Goal: Task Accomplishment & Management: Use online tool/utility

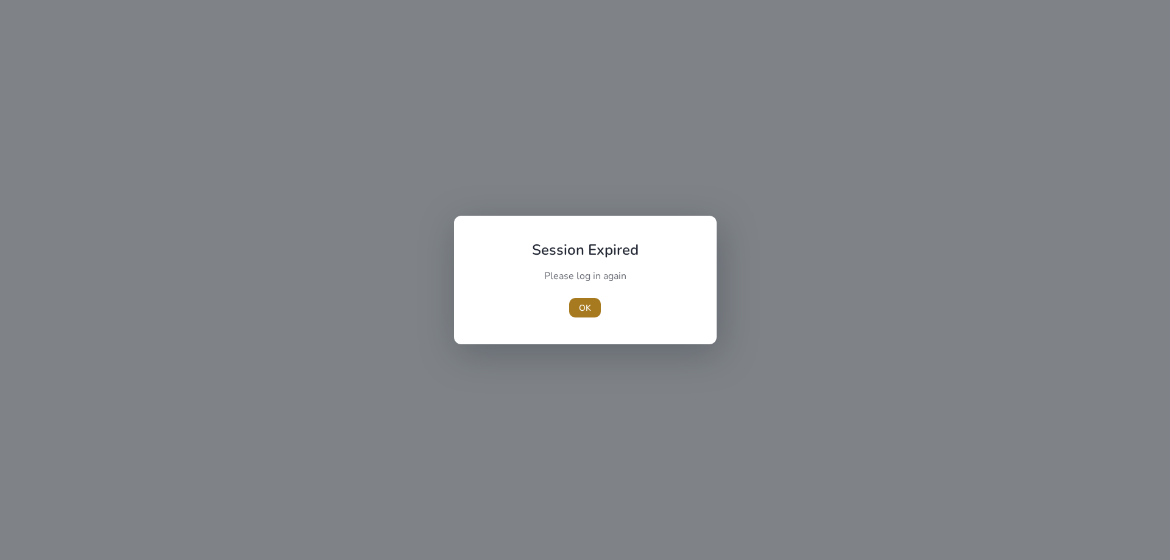
click at [579, 306] on span "OK" at bounding box center [585, 308] width 12 height 13
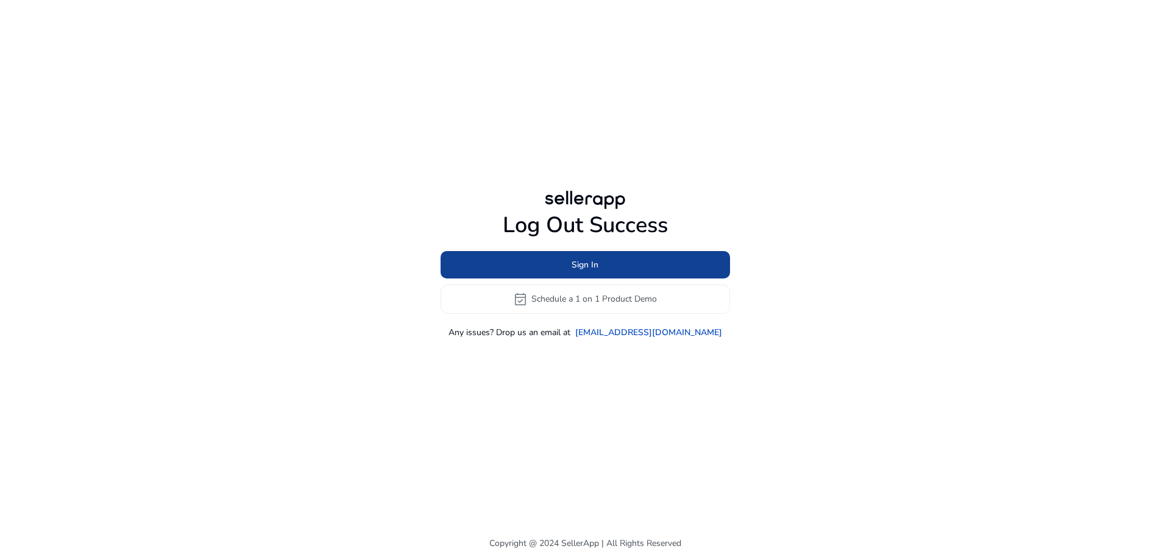
click at [618, 269] on span at bounding box center [584, 264] width 289 height 29
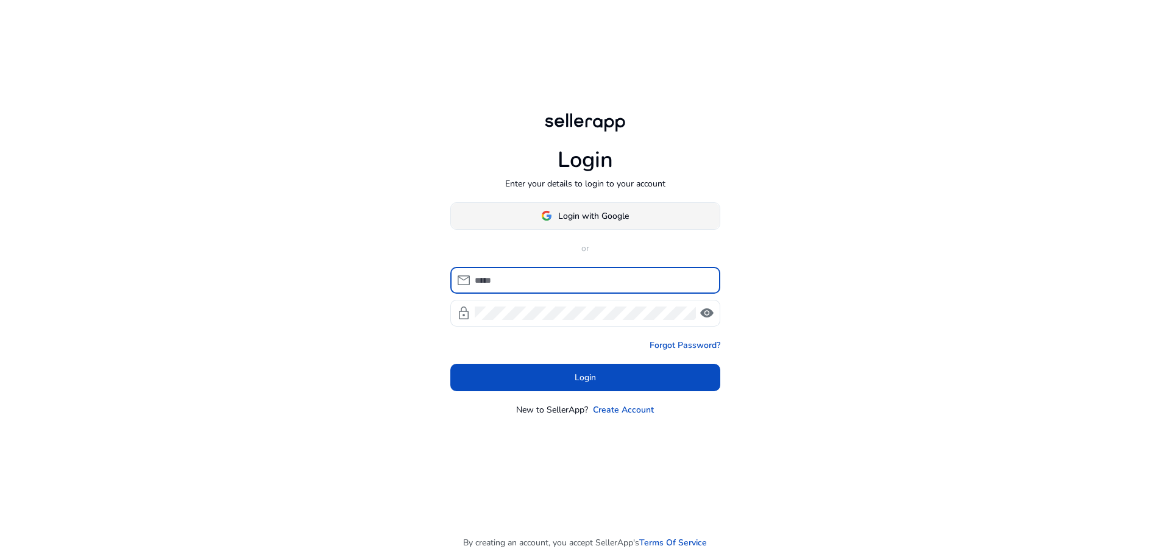
click at [597, 221] on span "Login with Google" at bounding box center [593, 216] width 71 height 13
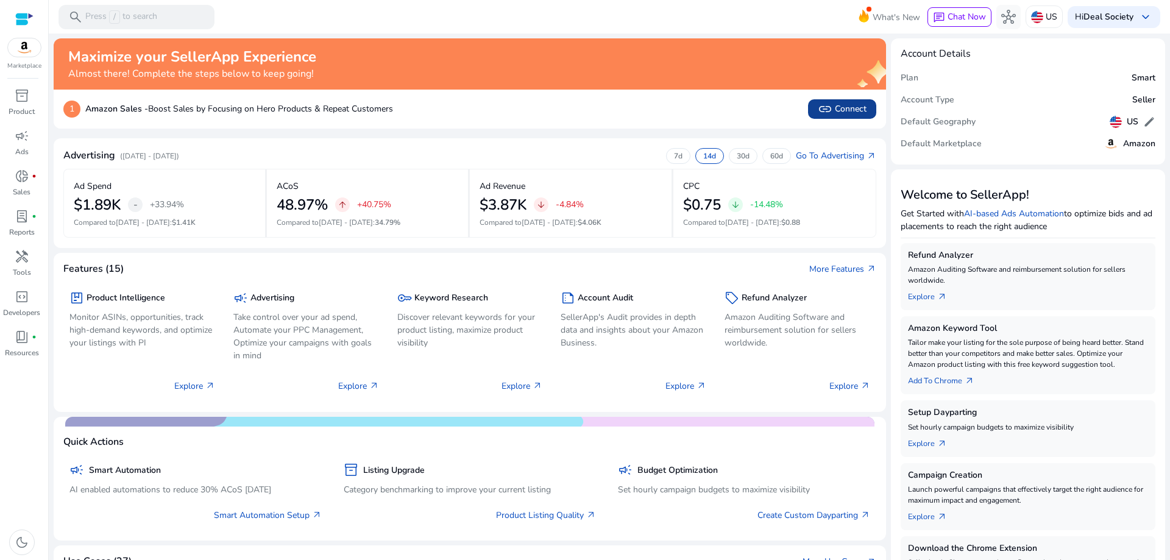
click at [838, 116] on span at bounding box center [842, 108] width 68 height 29
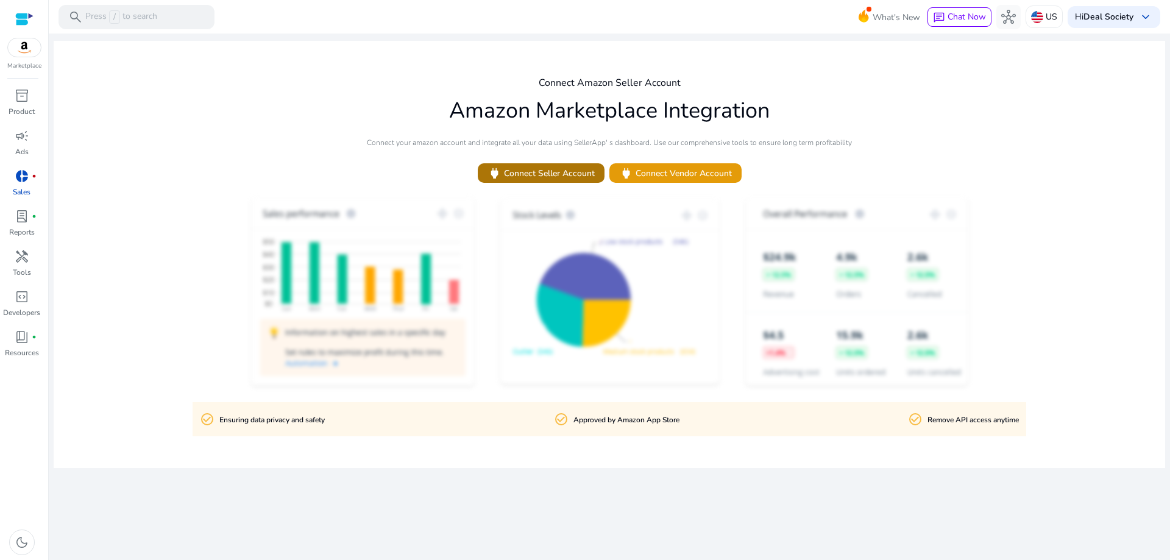
click at [559, 174] on span "power Connect Seller Account" at bounding box center [540, 173] width 107 height 14
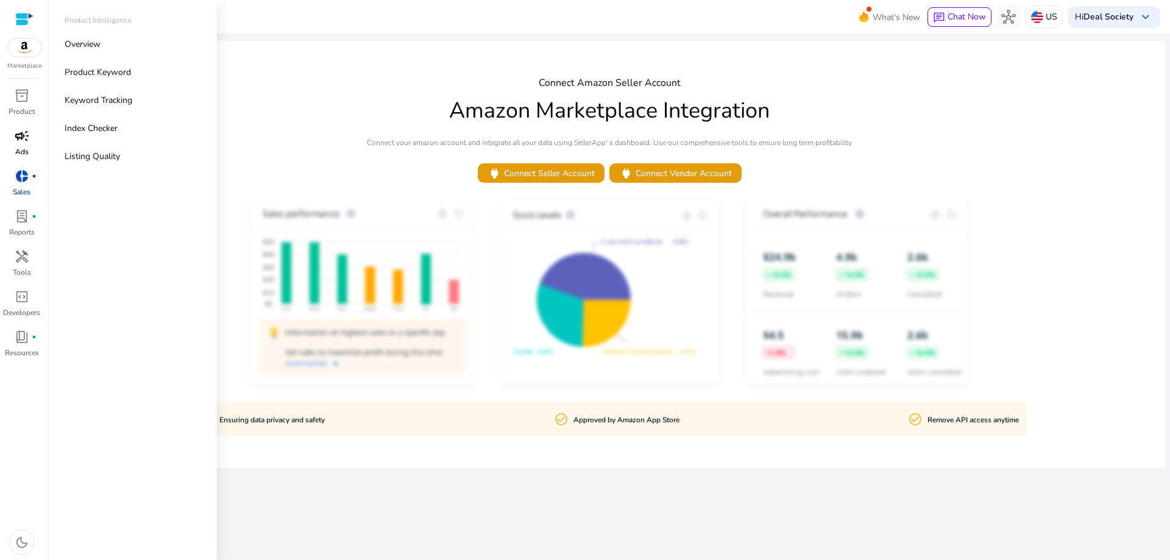
click at [22, 136] on span "campaign" at bounding box center [22, 136] width 15 height 15
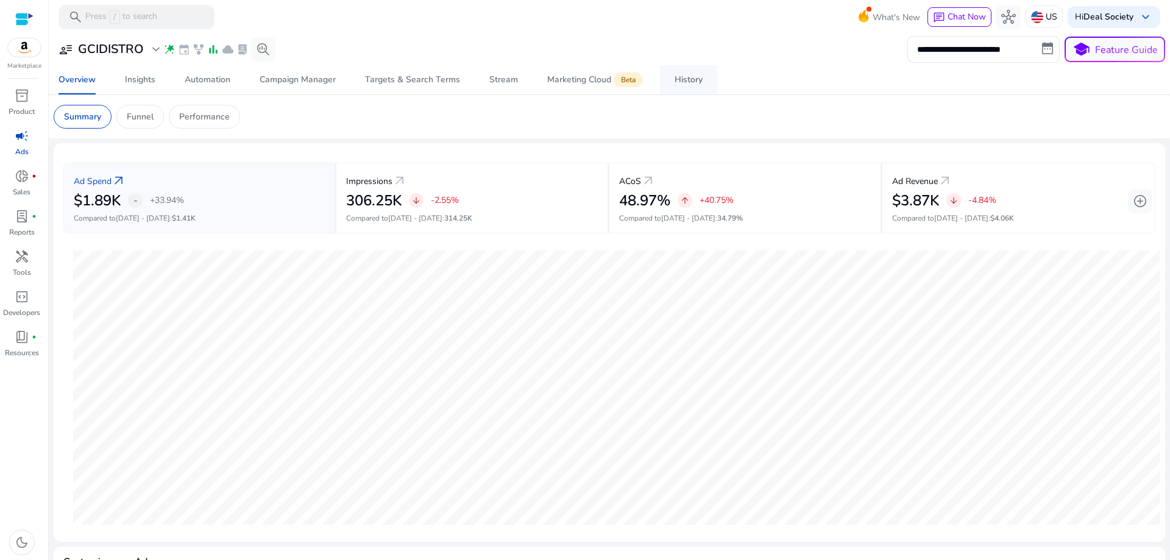
click at [694, 76] on div "History" at bounding box center [688, 80] width 28 height 9
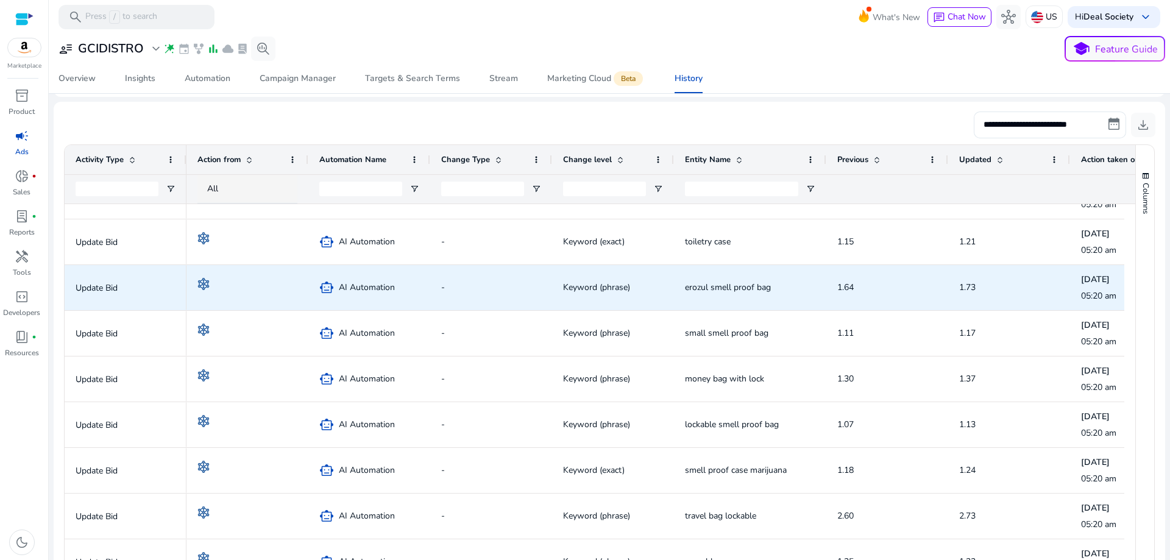
scroll to position [853, 0]
